Goal: Information Seeking & Learning: Understand process/instructions

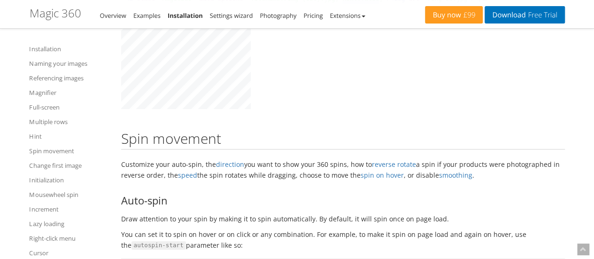
scroll to position [3613, 0]
click at [65, 194] on link "Mousewheel spin" at bounding box center [70, 194] width 80 height 11
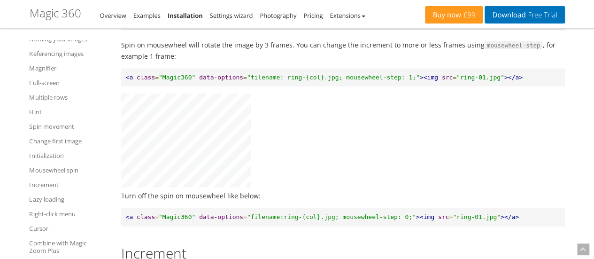
scroll to position [38, 0]
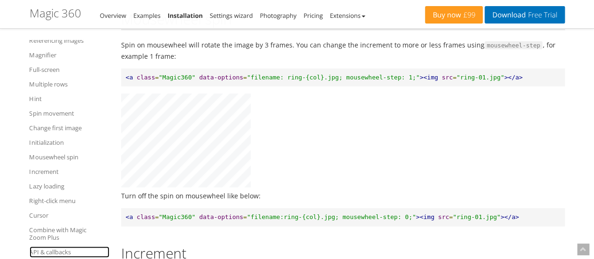
click at [49, 250] on link "API & callbacks" at bounding box center [70, 251] width 80 height 11
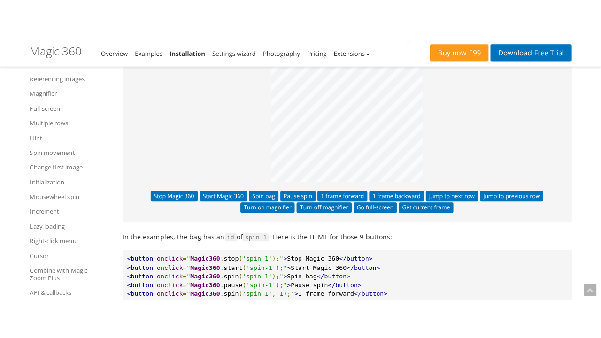
scroll to position [8626, 0]
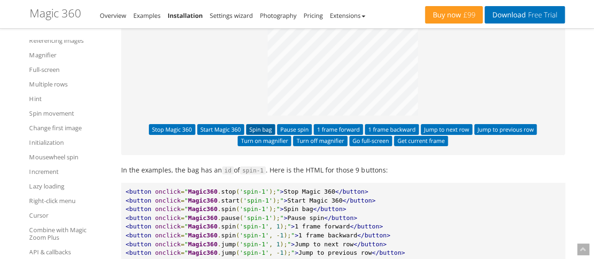
click at [256, 134] on button "Spin bag" at bounding box center [260, 129] width 29 height 10
click at [294, 134] on button "Pause spin" at bounding box center [294, 129] width 35 height 10
click at [293, 134] on button "Pause spin" at bounding box center [294, 129] width 35 height 10
click at [369, 146] on button "Go full-screen" at bounding box center [370, 141] width 43 height 10
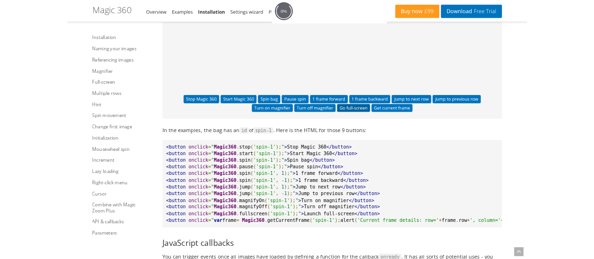
scroll to position [0, 0]
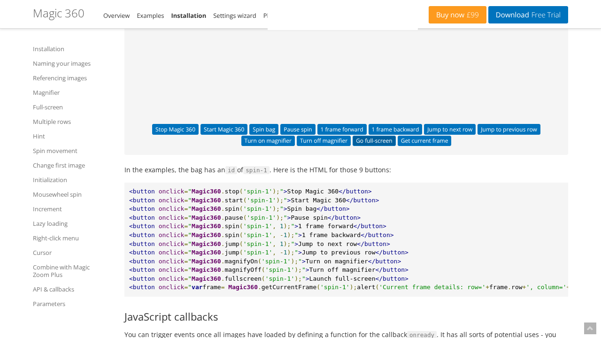
click at [333, 178] on img at bounding box center [568, 36] width 470 height 474
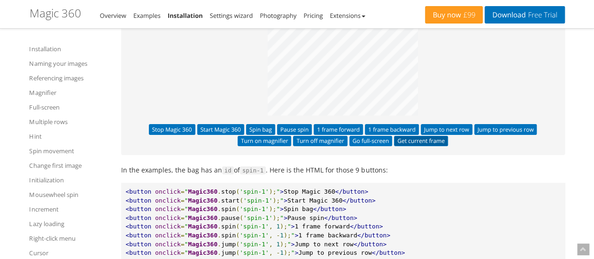
click at [426, 146] on button "Get current frame" at bounding box center [421, 141] width 54 height 10
click at [332, 146] on button "Turn off magnifier" at bounding box center [320, 141] width 54 height 10
click at [272, 146] on button "Turn on magnifier" at bounding box center [265, 141] width 54 height 10
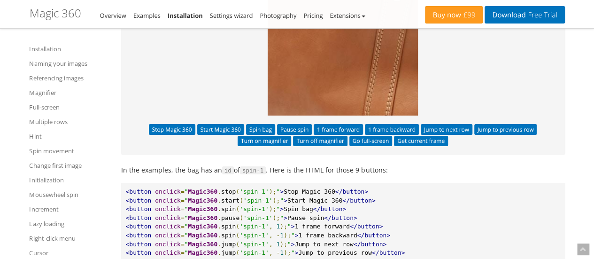
click at [352, 103] on img at bounding box center [331, 0] width 470 height 474
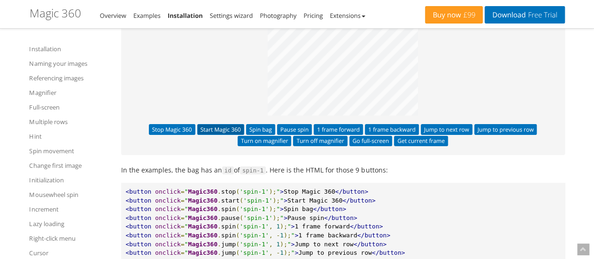
click at [225, 134] on button "Start Magic 360" at bounding box center [220, 129] width 47 height 10
click at [180, 134] on button "Stop Magic 360" at bounding box center [172, 129] width 46 height 10
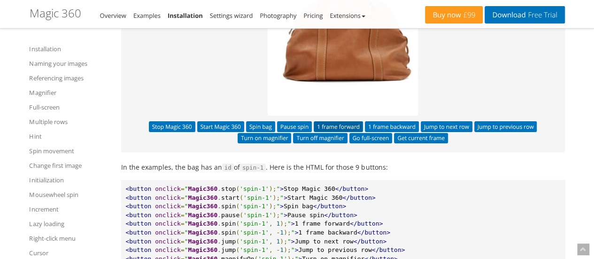
click at [339, 132] on button "1 frame forward" at bounding box center [338, 126] width 49 height 10
click at [230, 132] on button "Start Magic 360" at bounding box center [220, 126] width 47 height 10
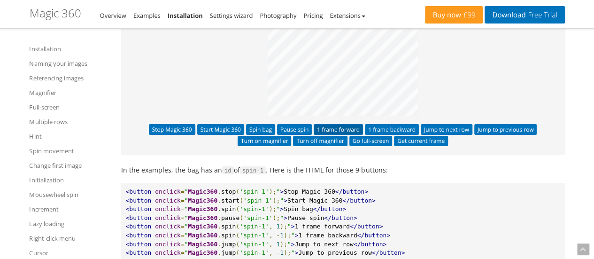
click at [336, 134] on button "1 frame forward" at bounding box center [338, 129] width 49 height 10
click at [440, 134] on button "Jump to next row" at bounding box center [447, 129] width 52 height 10
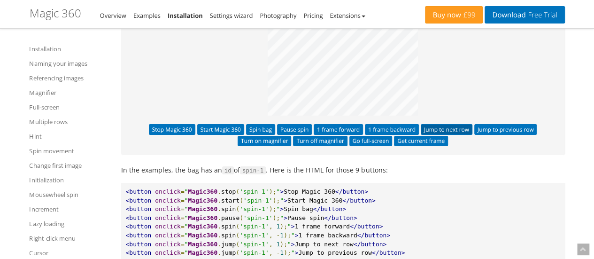
click at [440, 134] on button "Jump to next row" at bounding box center [447, 129] width 52 height 10
click at [495, 134] on button "Jump to previous row" at bounding box center [505, 129] width 63 height 10
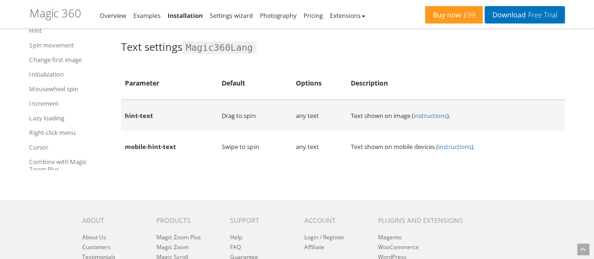
scroll to position [10833, 0]
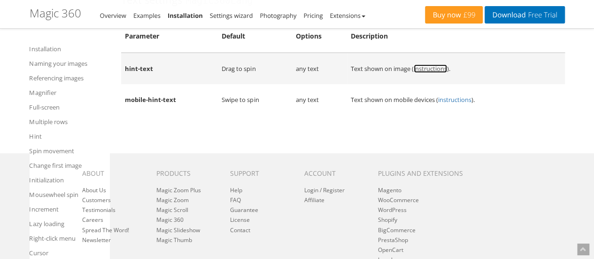
click at [428, 73] on link "instructions" at bounding box center [430, 68] width 33 height 8
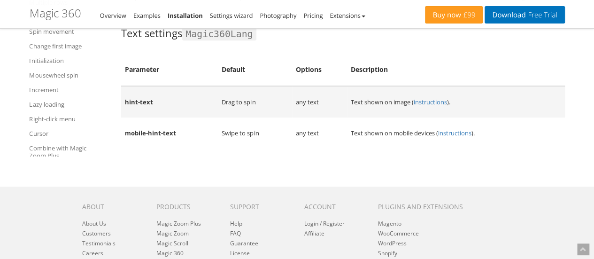
scroll to position [10900, 0]
